Goal: Navigation & Orientation: Find specific page/section

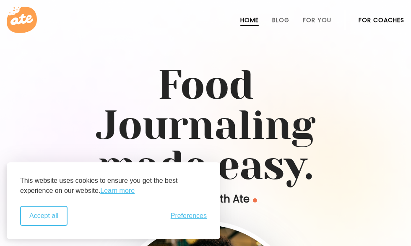
click at [30, 215] on button "Accept all" at bounding box center [43, 216] width 47 height 20
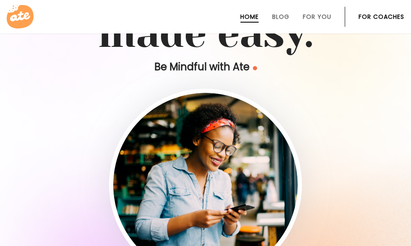
scroll to position [126, 0]
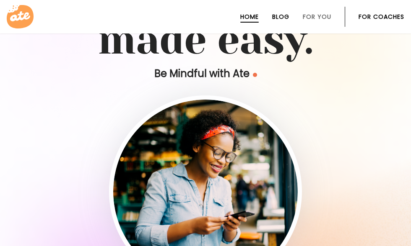
click at [287, 17] on link "Blog" at bounding box center [280, 16] width 17 height 7
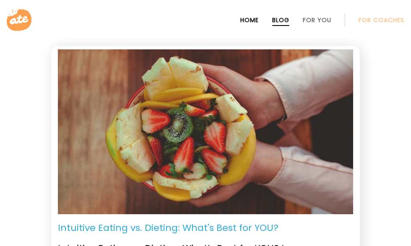
click at [251, 18] on link "Home" at bounding box center [249, 20] width 18 height 7
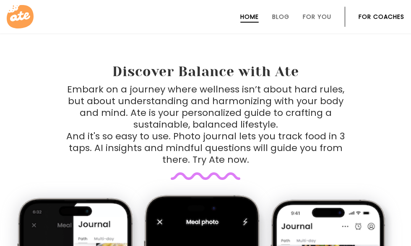
scroll to position [503, 0]
